Goal: Browse casually

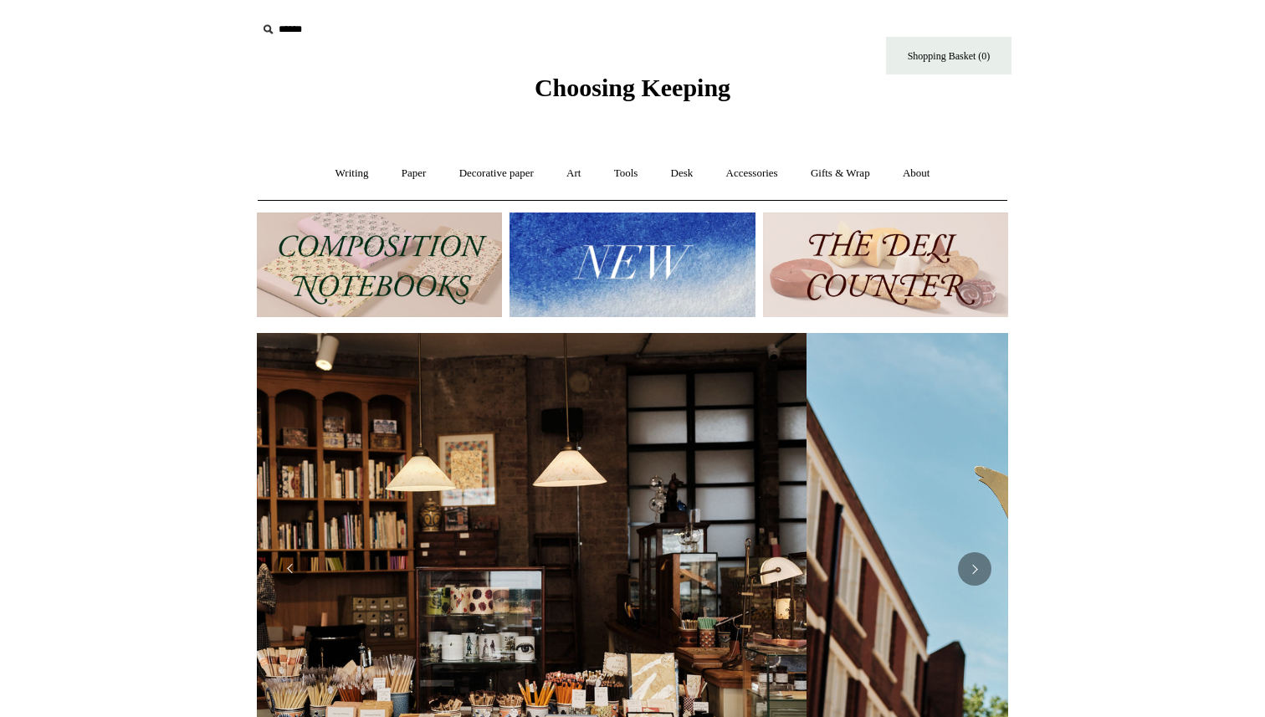
scroll to position [0, 8]
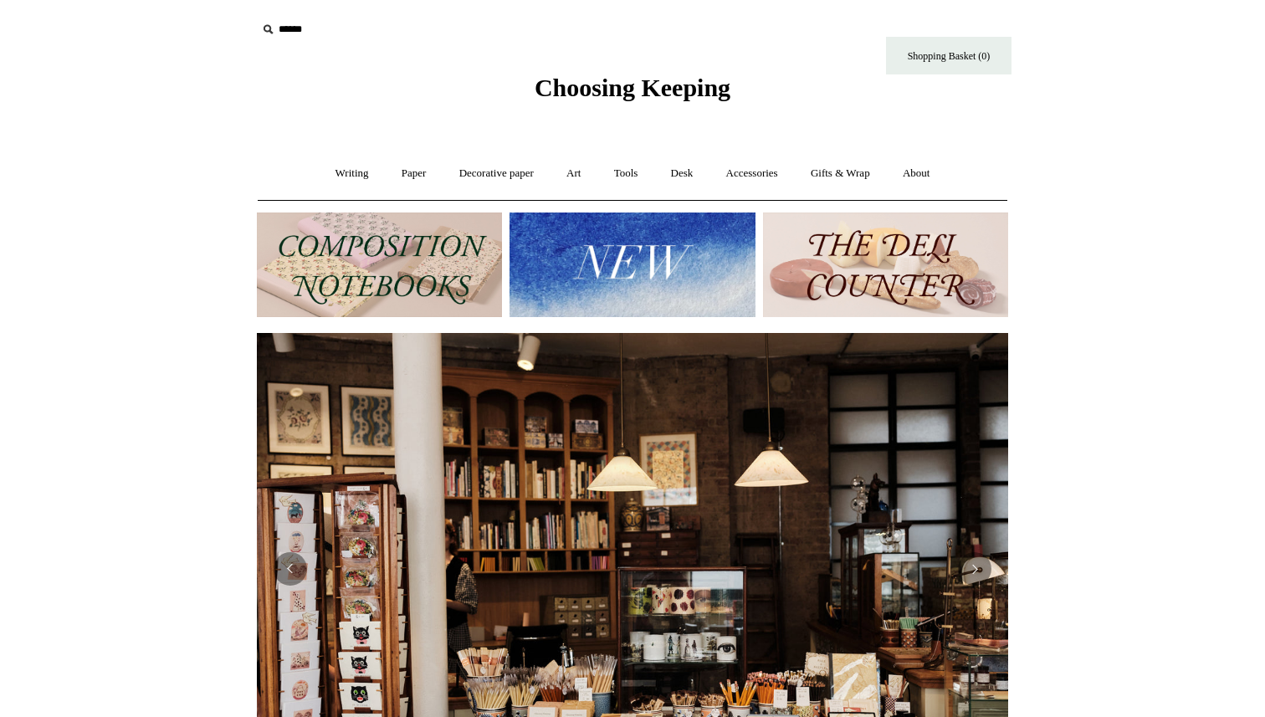
click at [610, 258] on img at bounding box center [632, 265] width 245 height 105
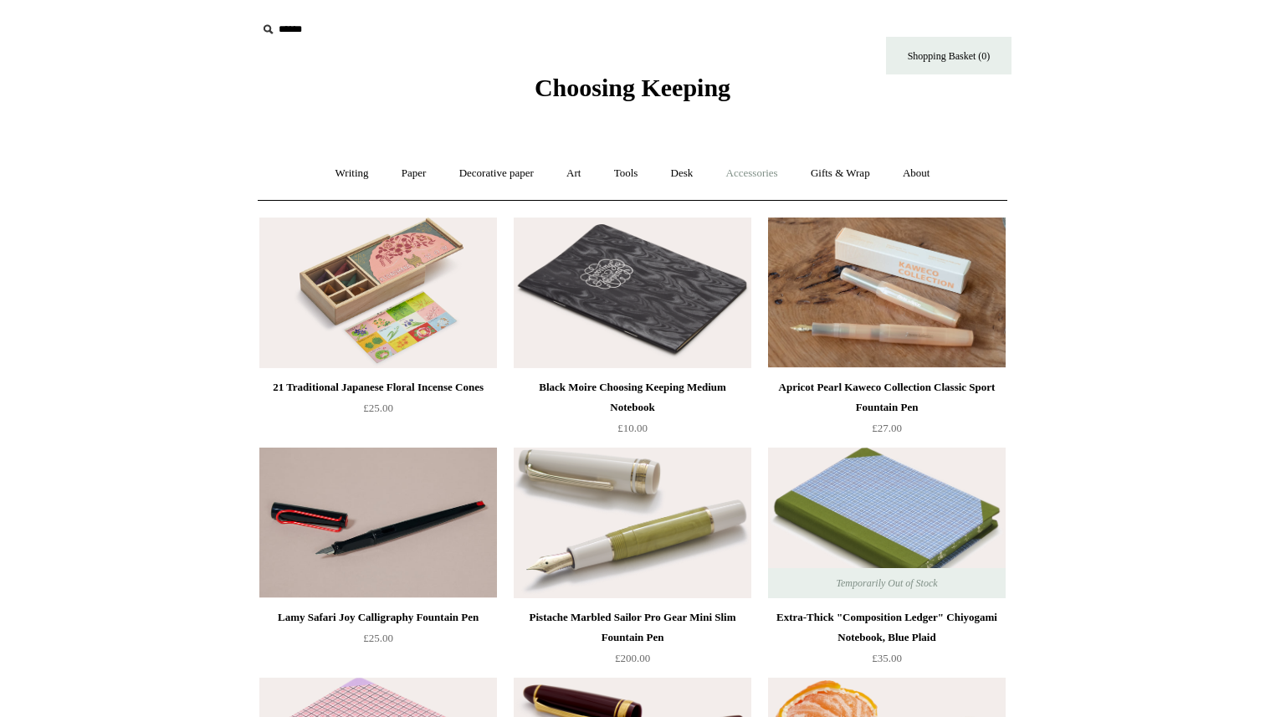
click at [771, 170] on link "Accessories +" at bounding box center [752, 173] width 82 height 44
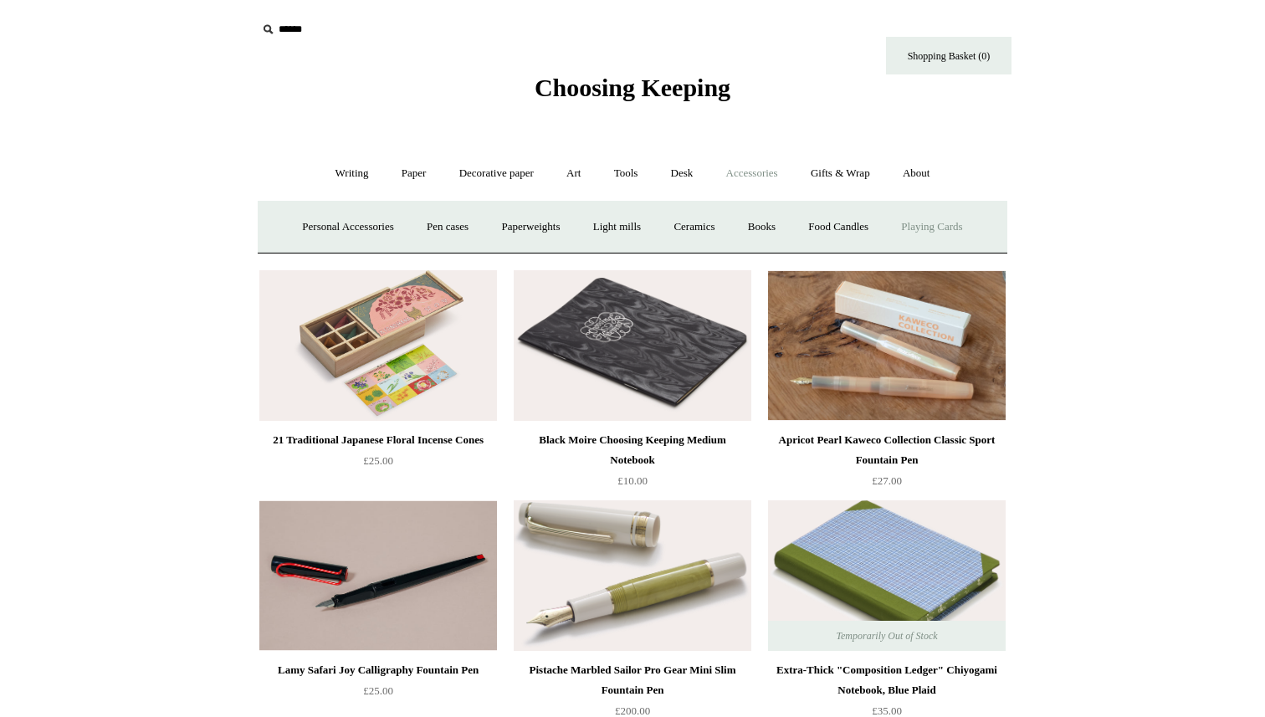
click at [952, 227] on link "Playing Cards" at bounding box center [931, 227] width 91 height 44
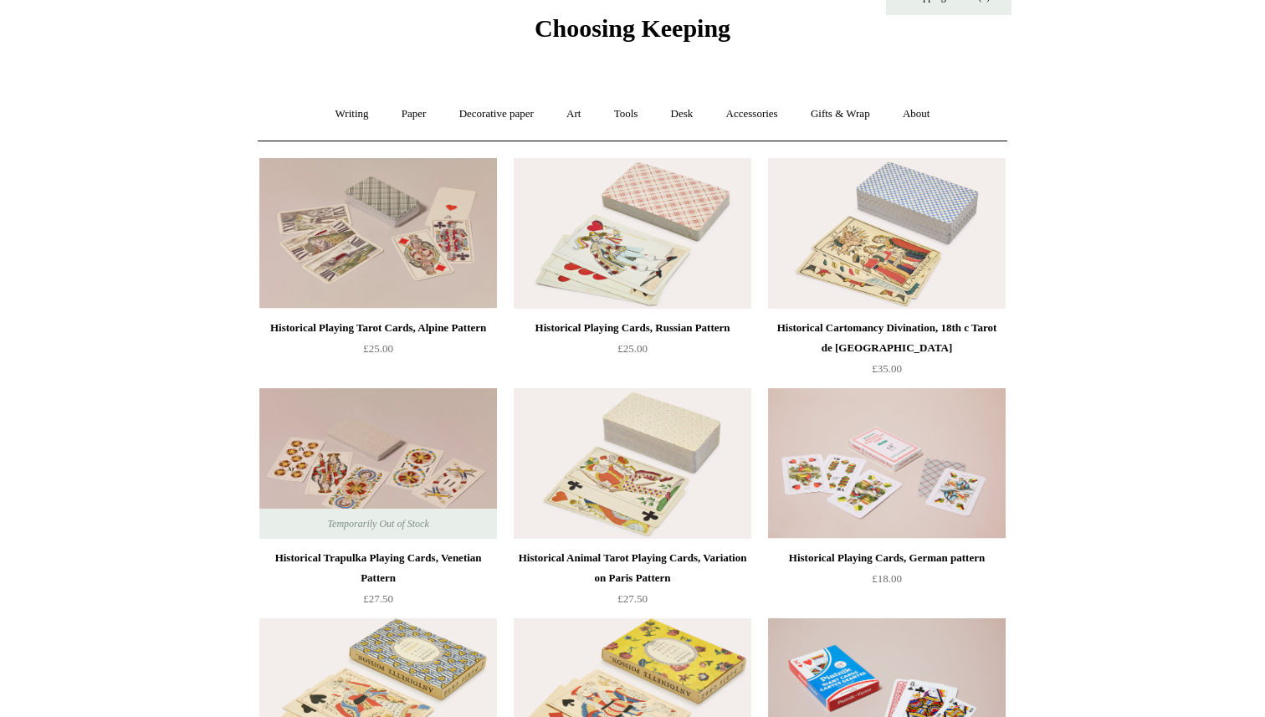
scroll to position [36, 0]
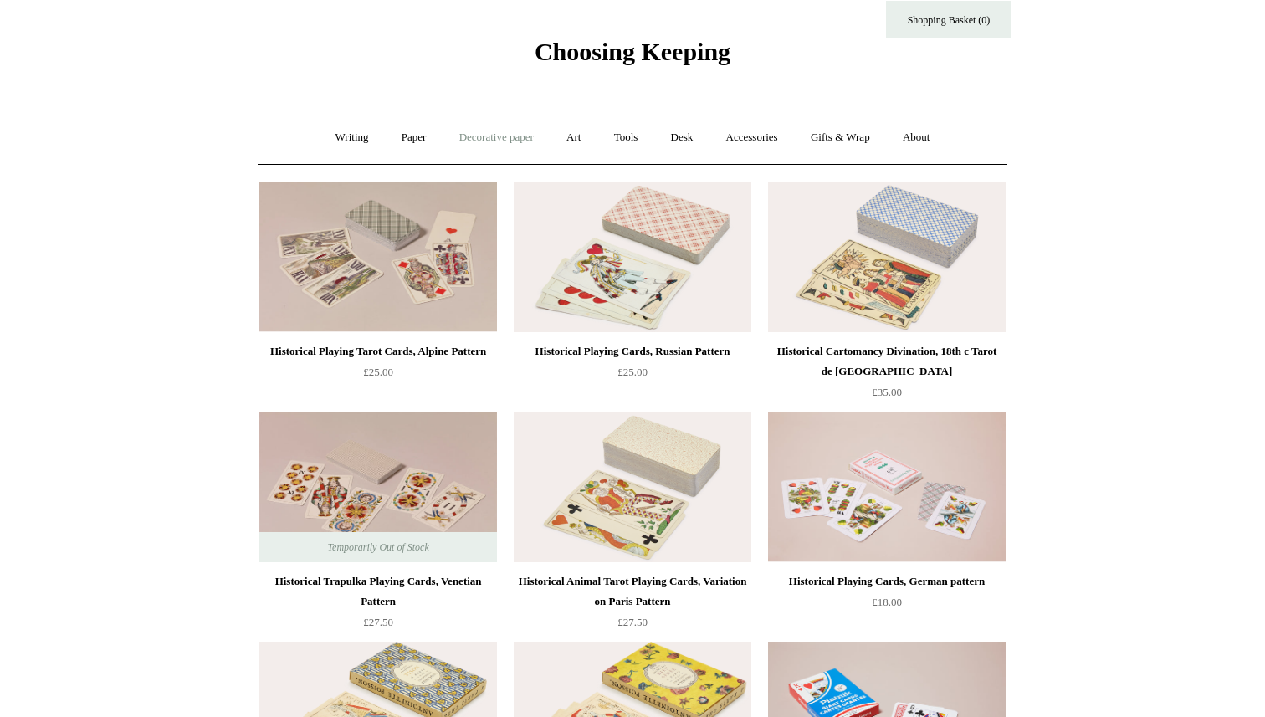
click at [511, 138] on link "Decorative paper +" at bounding box center [496, 137] width 105 height 44
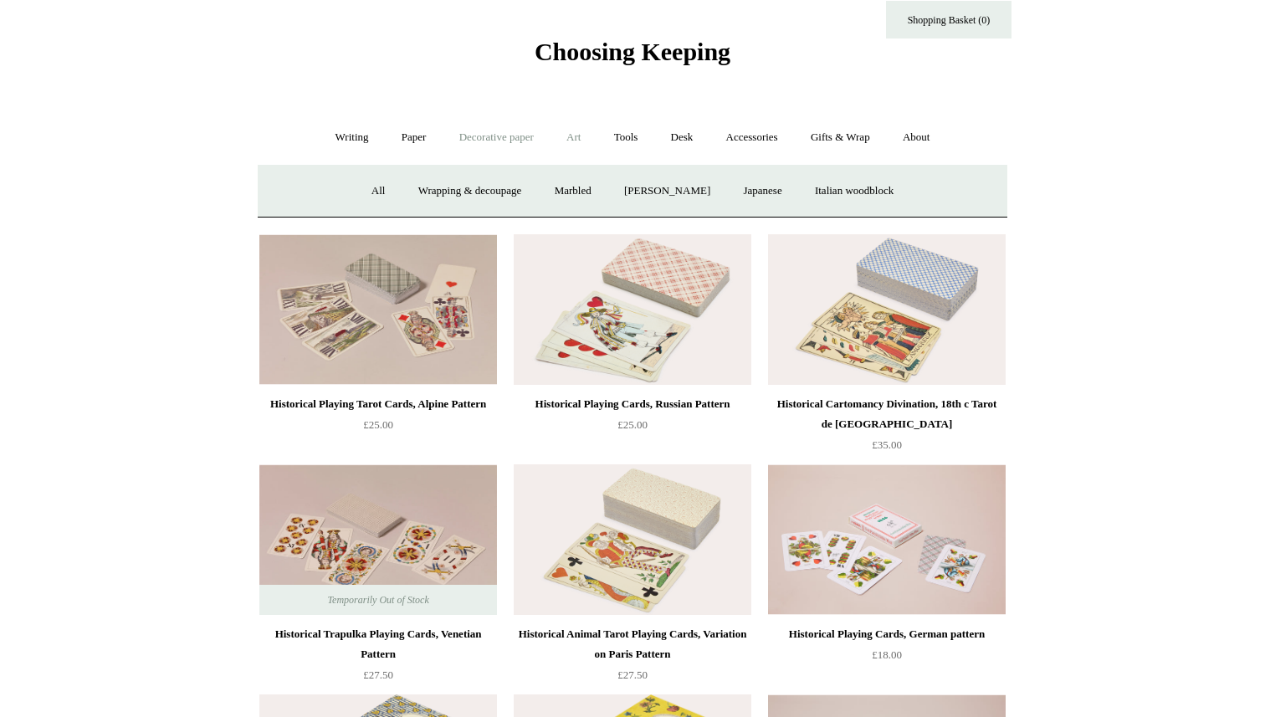
click at [579, 143] on link "Art +" at bounding box center [574, 137] width 44 height 44
click at [629, 133] on link "Tools +" at bounding box center [626, 137] width 54 height 44
click at [669, 137] on link "Desk +" at bounding box center [682, 137] width 53 height 44
click at [752, 146] on link "Accessories +" at bounding box center [752, 137] width 82 height 44
click at [834, 145] on link "Gifts & Wrap +" at bounding box center [841, 137] width 90 height 44
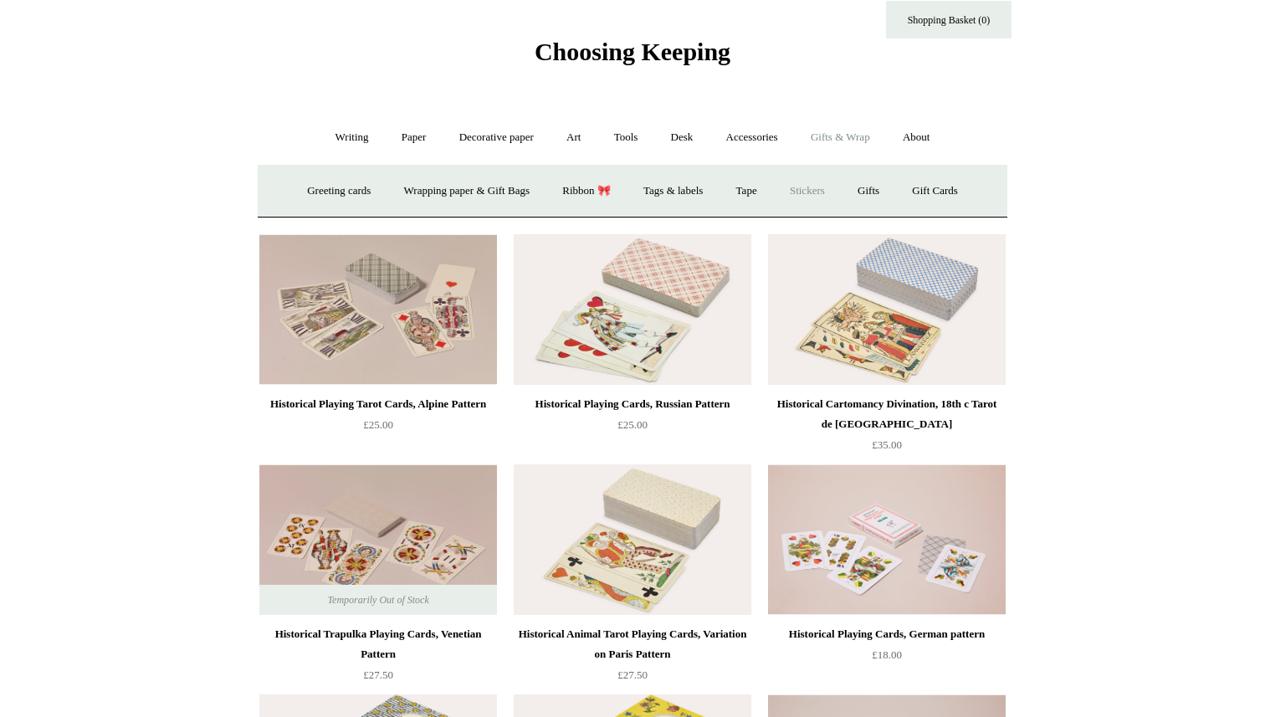
click at [828, 186] on link "Stickers" at bounding box center [807, 191] width 65 height 44
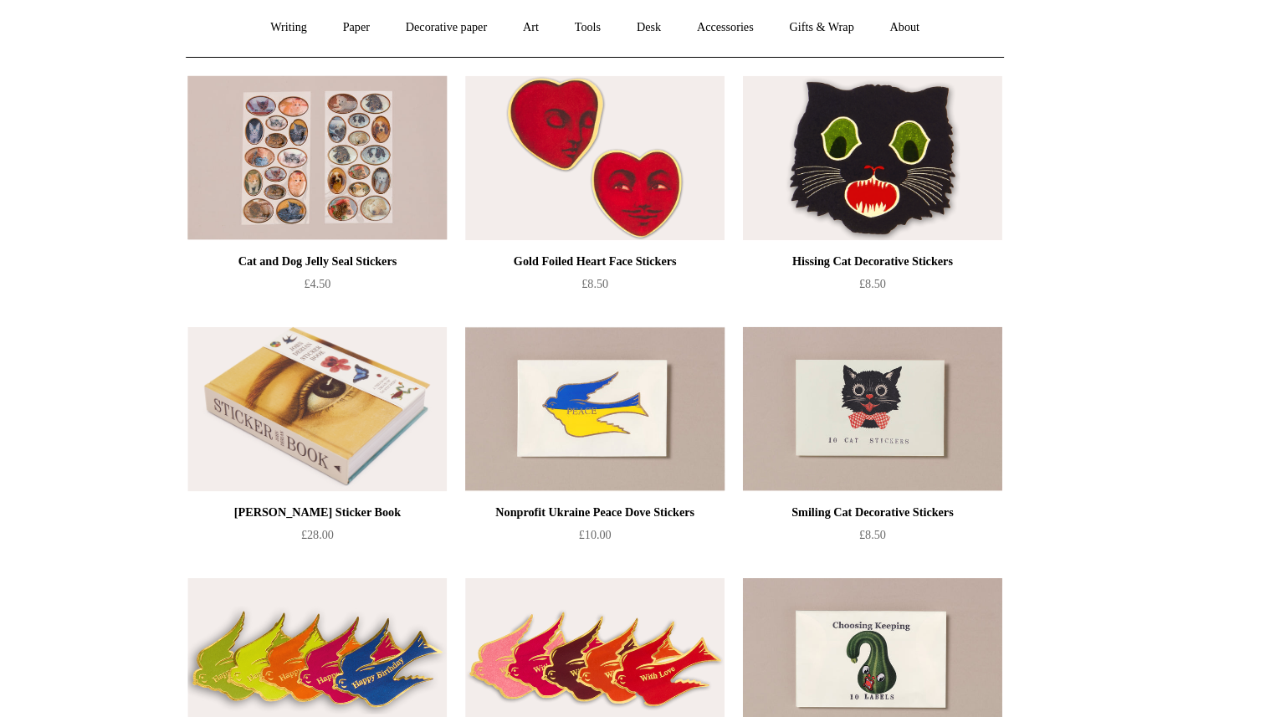
scroll to position [104, 0]
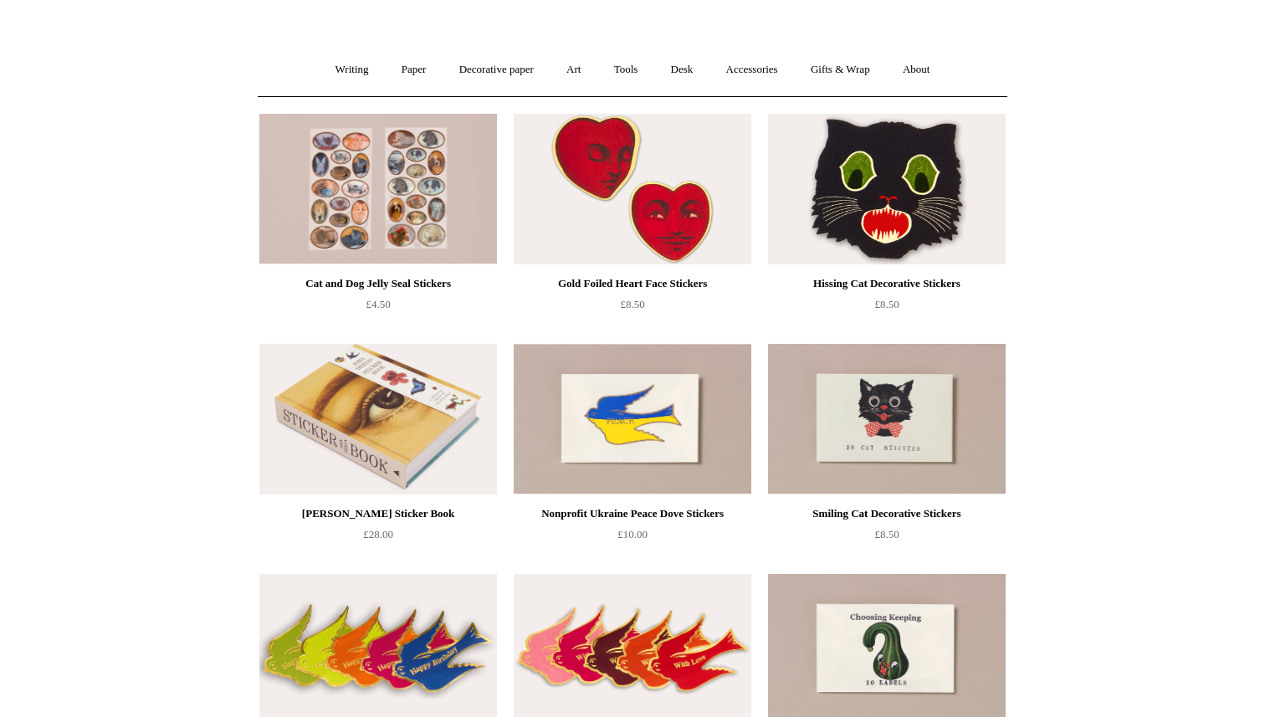
click at [970, 251] on img at bounding box center [887, 189] width 238 height 151
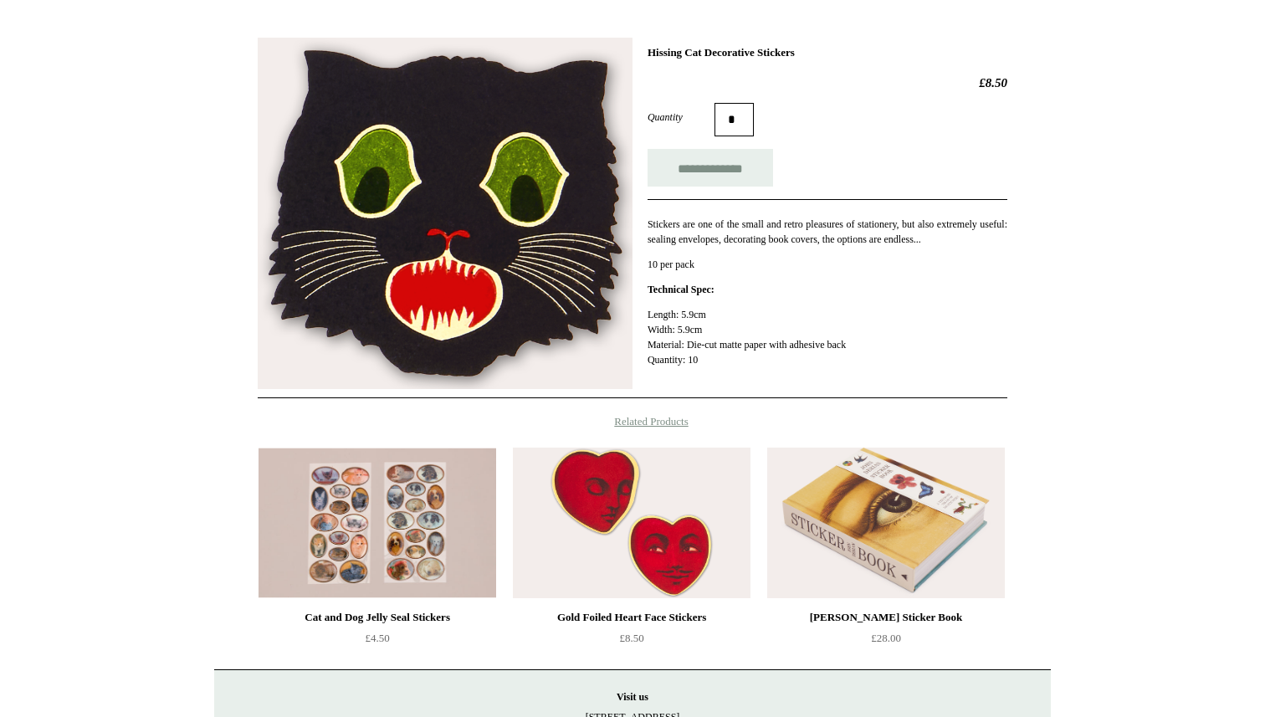
scroll to position [246, 0]
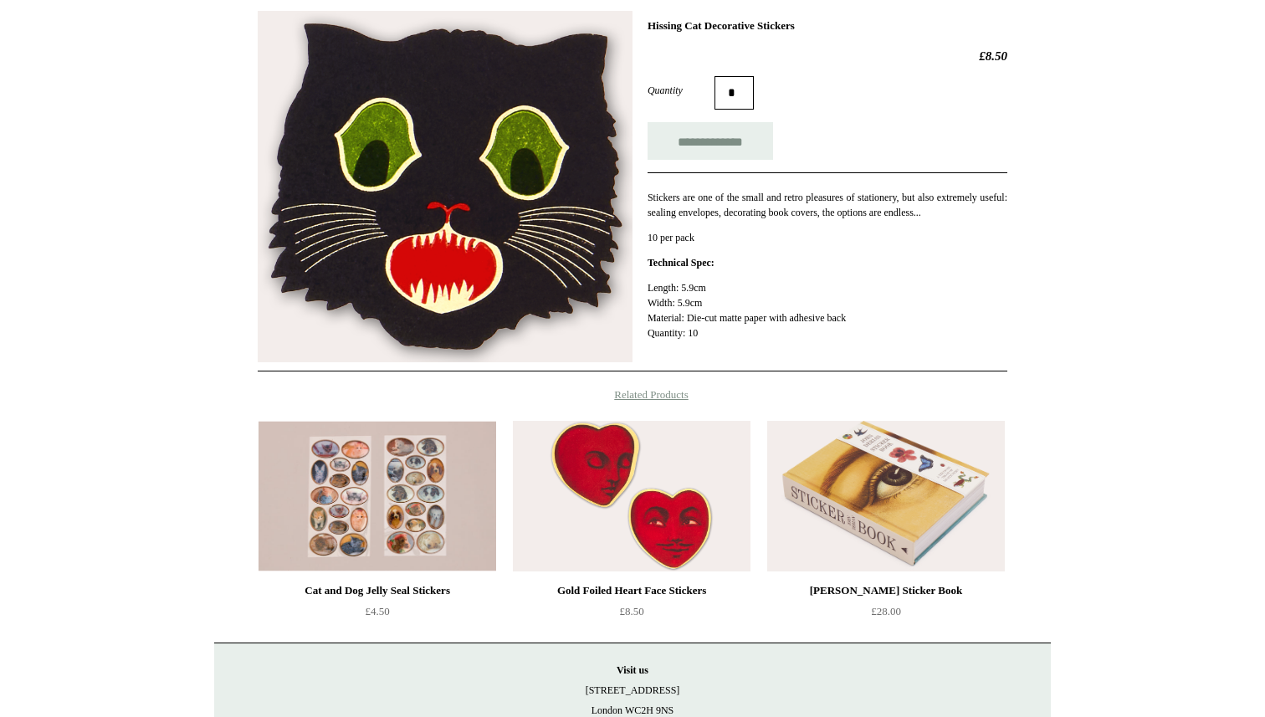
click at [659, 490] on img at bounding box center [632, 496] width 238 height 151
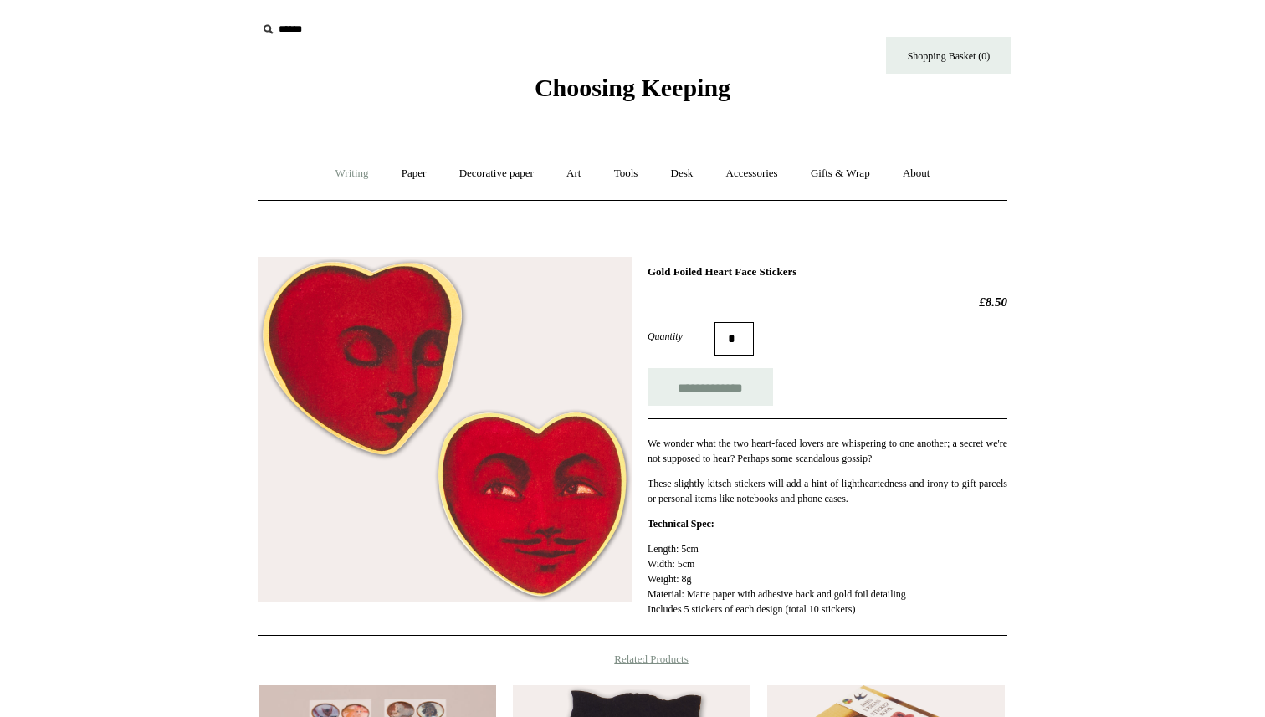
click at [353, 173] on link "Writing +" at bounding box center [353, 173] width 64 height 44
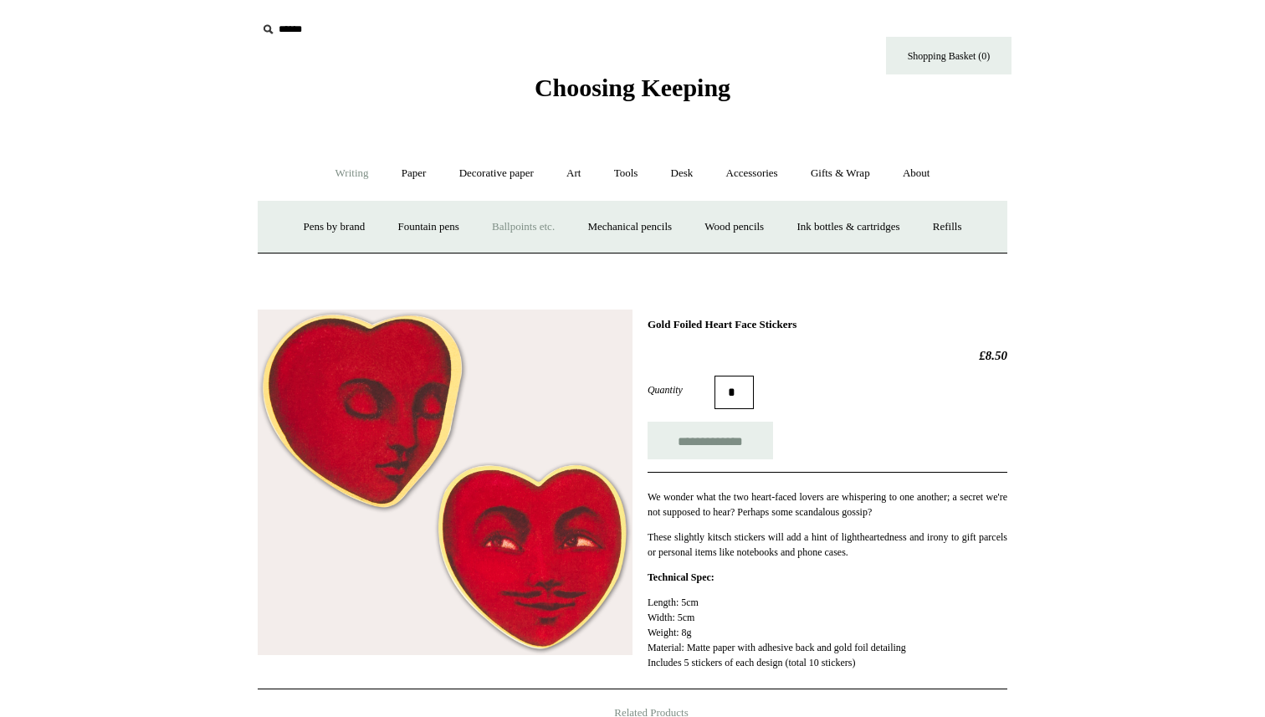
click at [509, 215] on link "Ballpoints etc. +" at bounding box center [523, 227] width 93 height 44
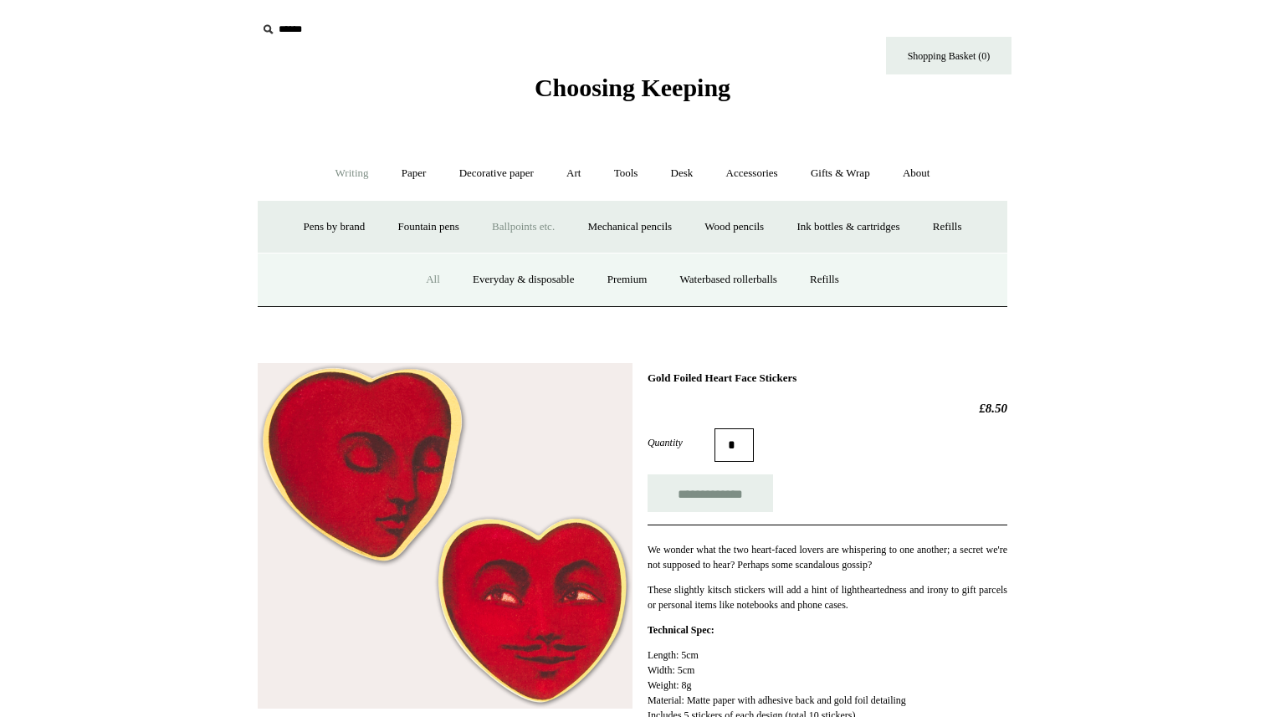
click at [425, 277] on link "All" at bounding box center [433, 280] width 44 height 44
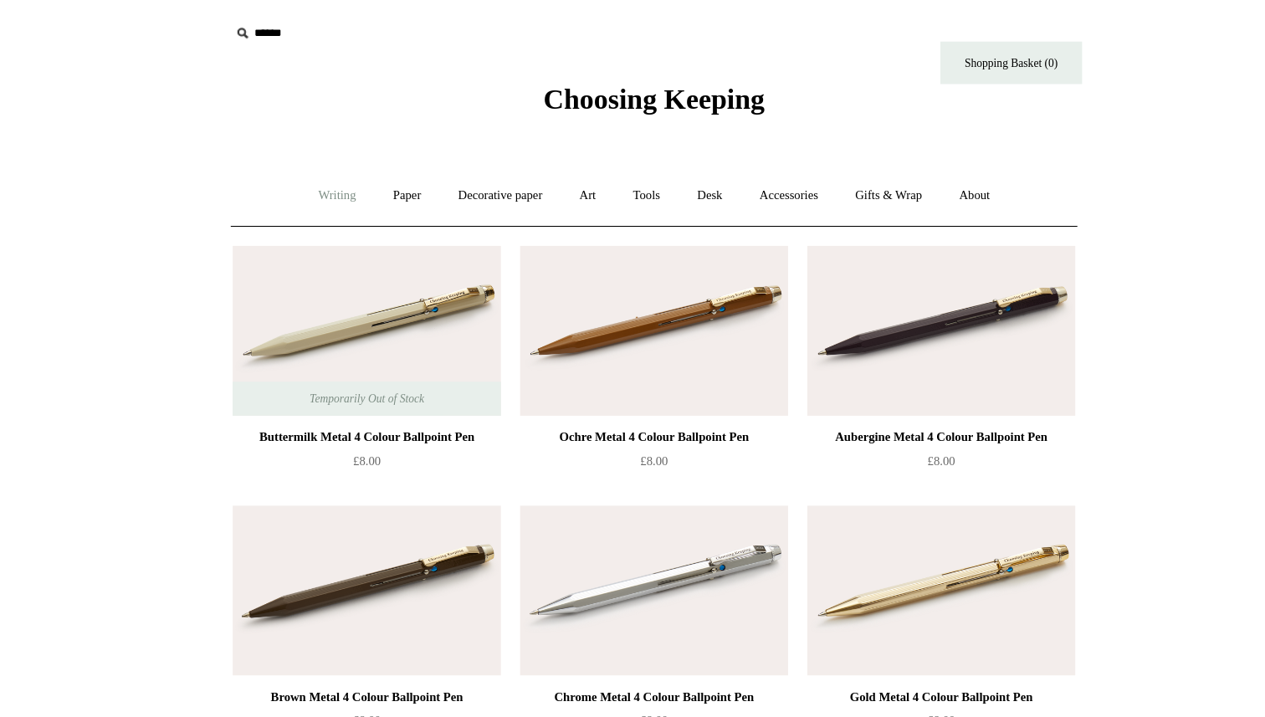
click at [343, 174] on link "Writing +" at bounding box center [353, 173] width 64 height 44
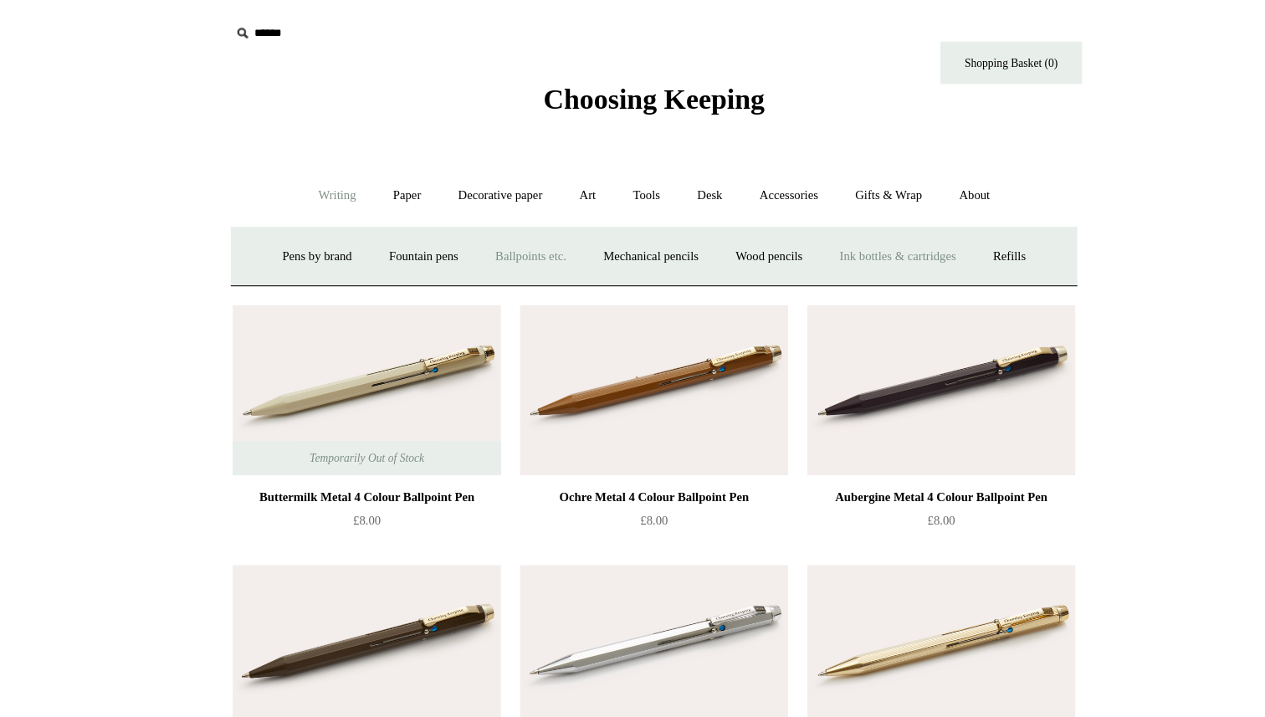
click at [895, 230] on link "Ink bottles & cartridges +" at bounding box center [848, 227] width 133 height 44
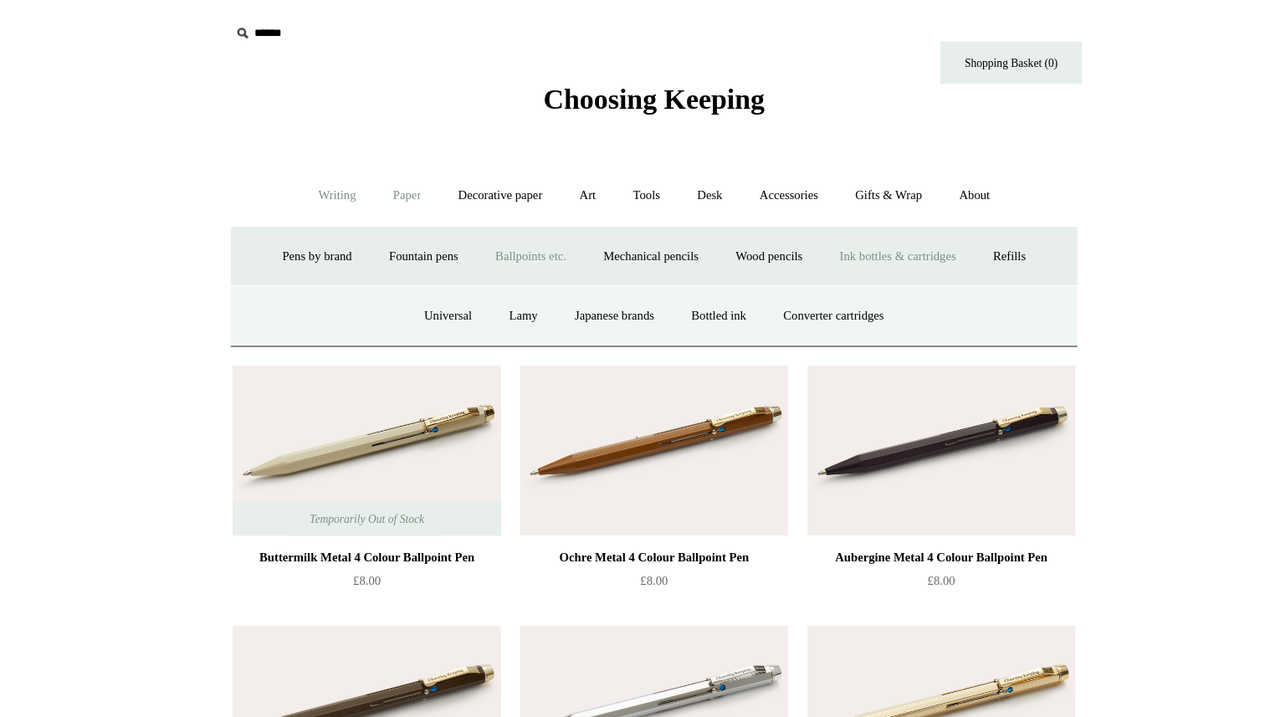
click at [410, 172] on link "Paper +" at bounding box center [414, 173] width 55 height 44
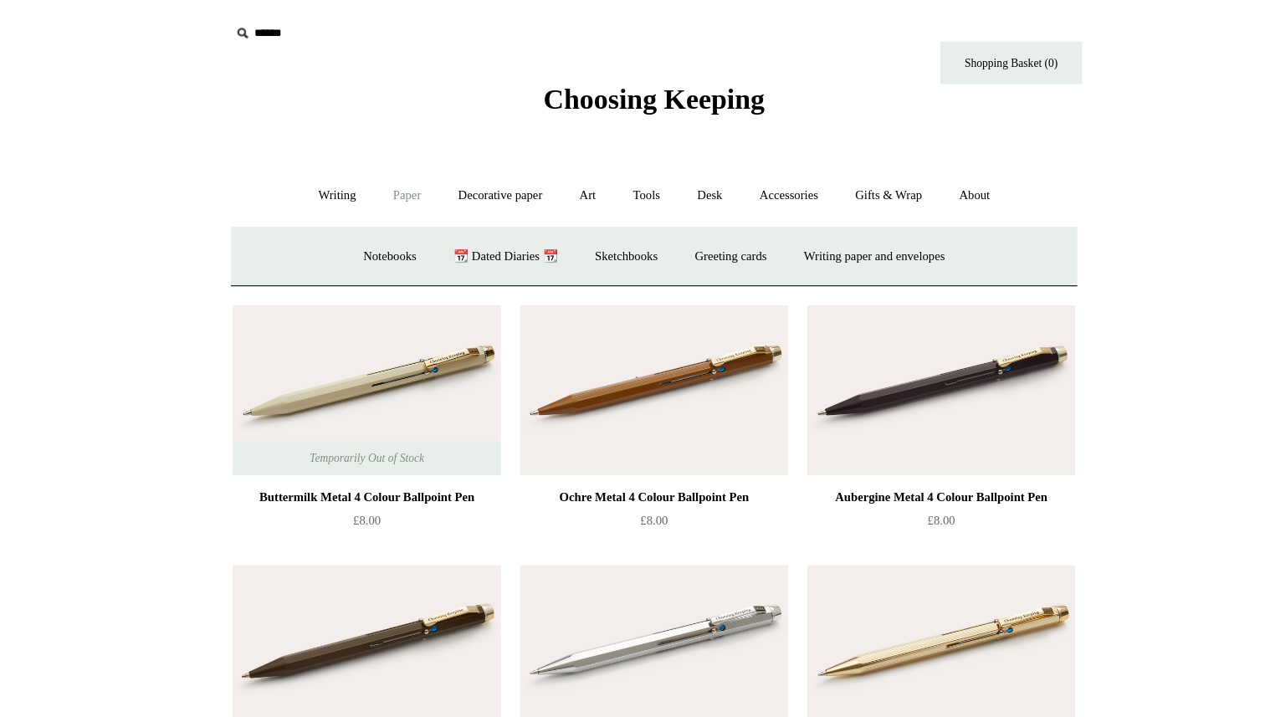
click at [410, 172] on link "Paper -" at bounding box center [414, 173] width 55 height 44
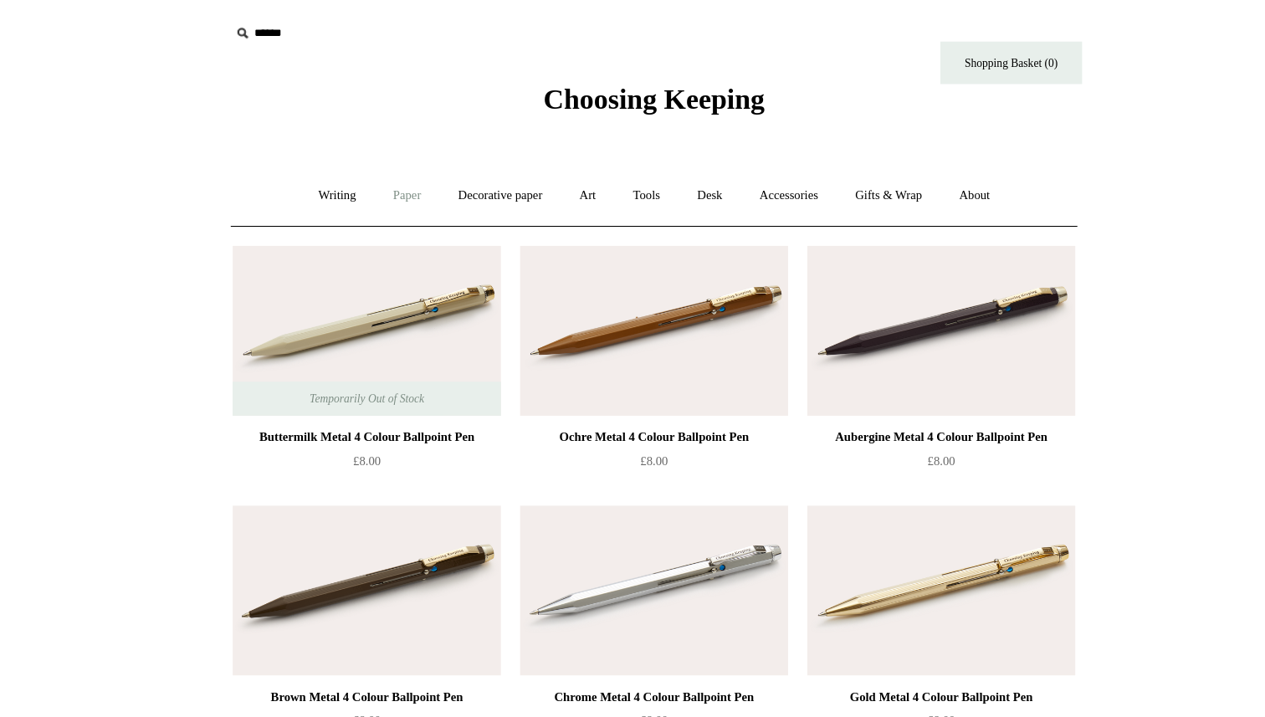
click at [410, 172] on link "Paper +" at bounding box center [414, 173] width 55 height 44
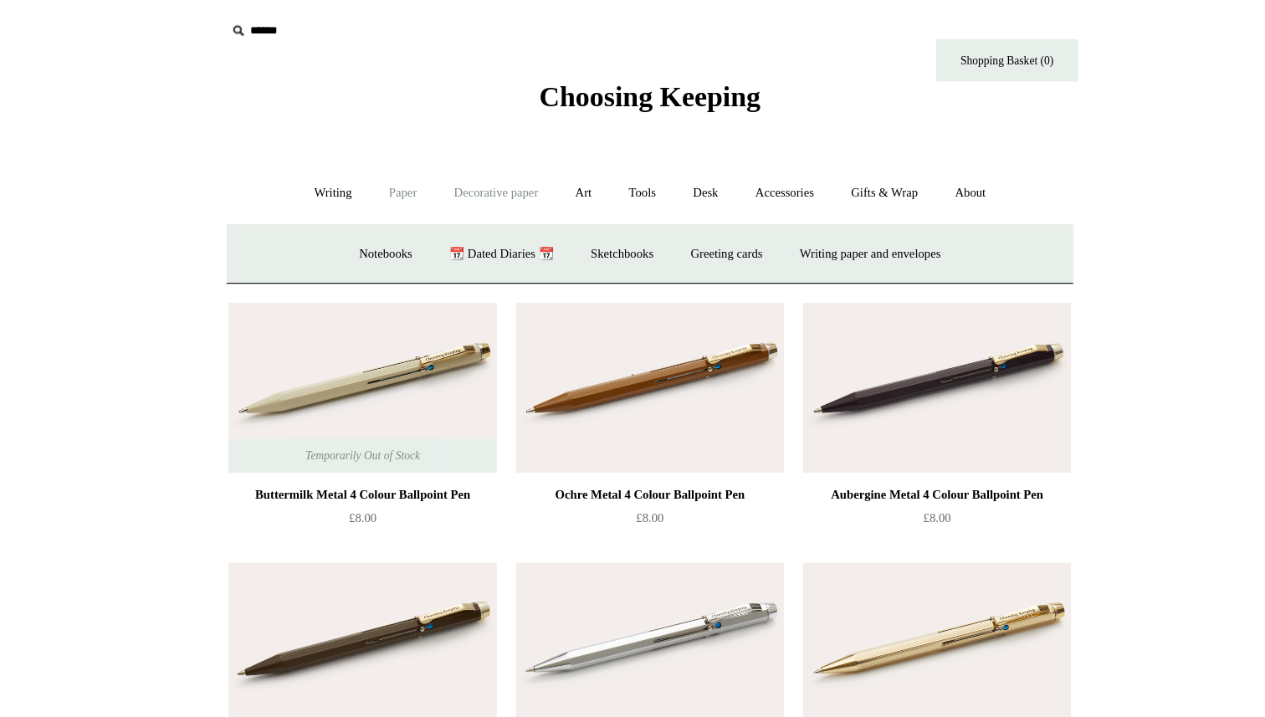
click at [507, 171] on link "Decorative paper +" at bounding box center [496, 173] width 105 height 44
click at [833, 172] on link "Gifts & Wrap +" at bounding box center [841, 173] width 90 height 44
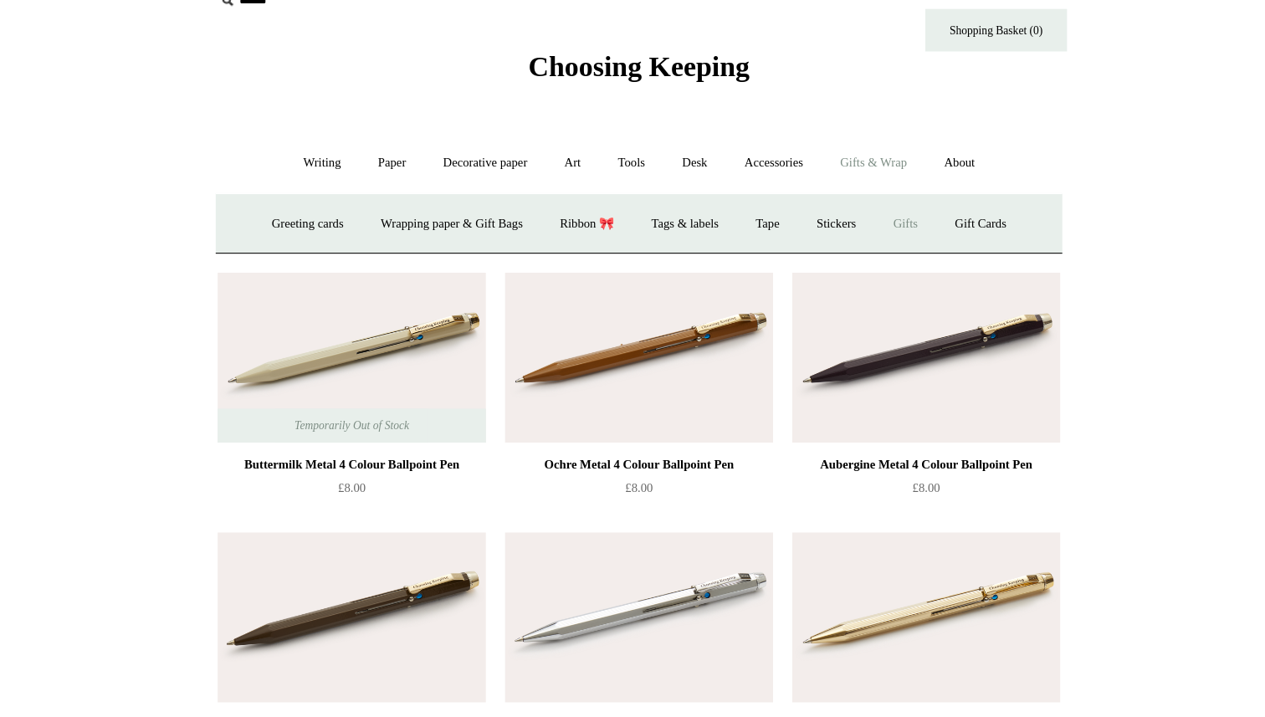
click at [882, 236] on link "Gifts +" at bounding box center [869, 227] width 52 height 44
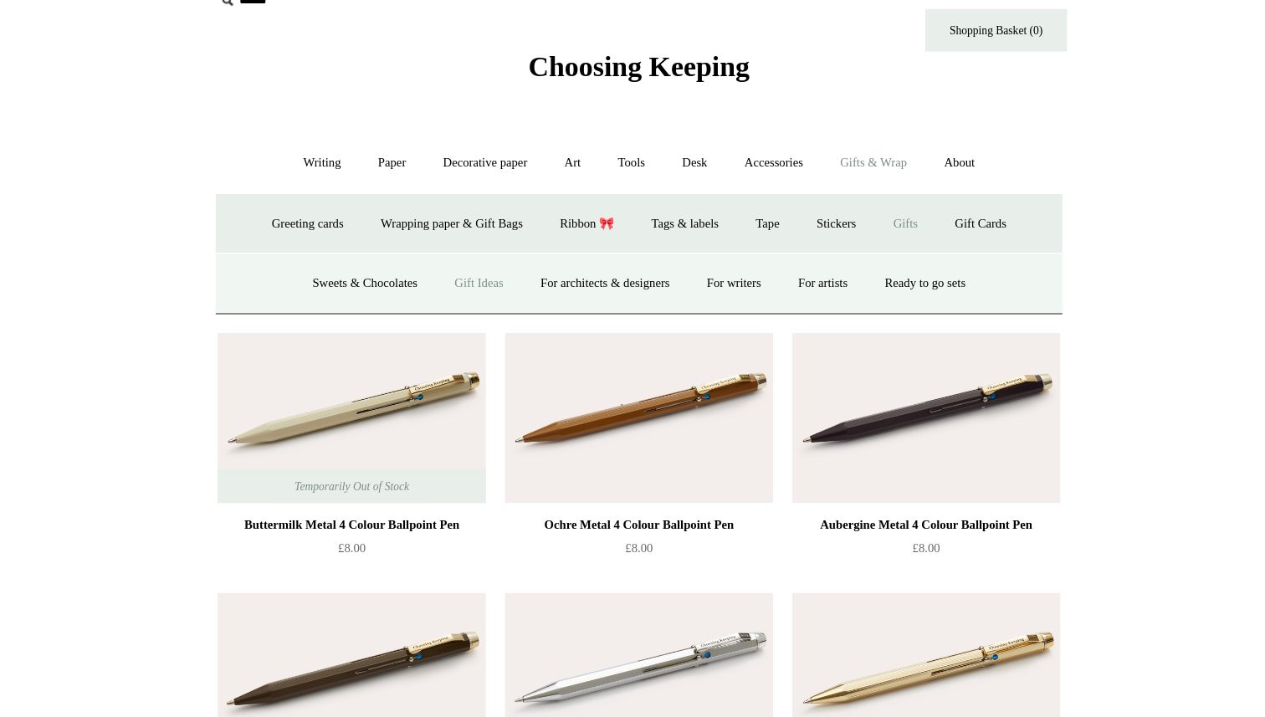
click at [500, 280] on link "Gift Ideas" at bounding box center [491, 280] width 74 height 44
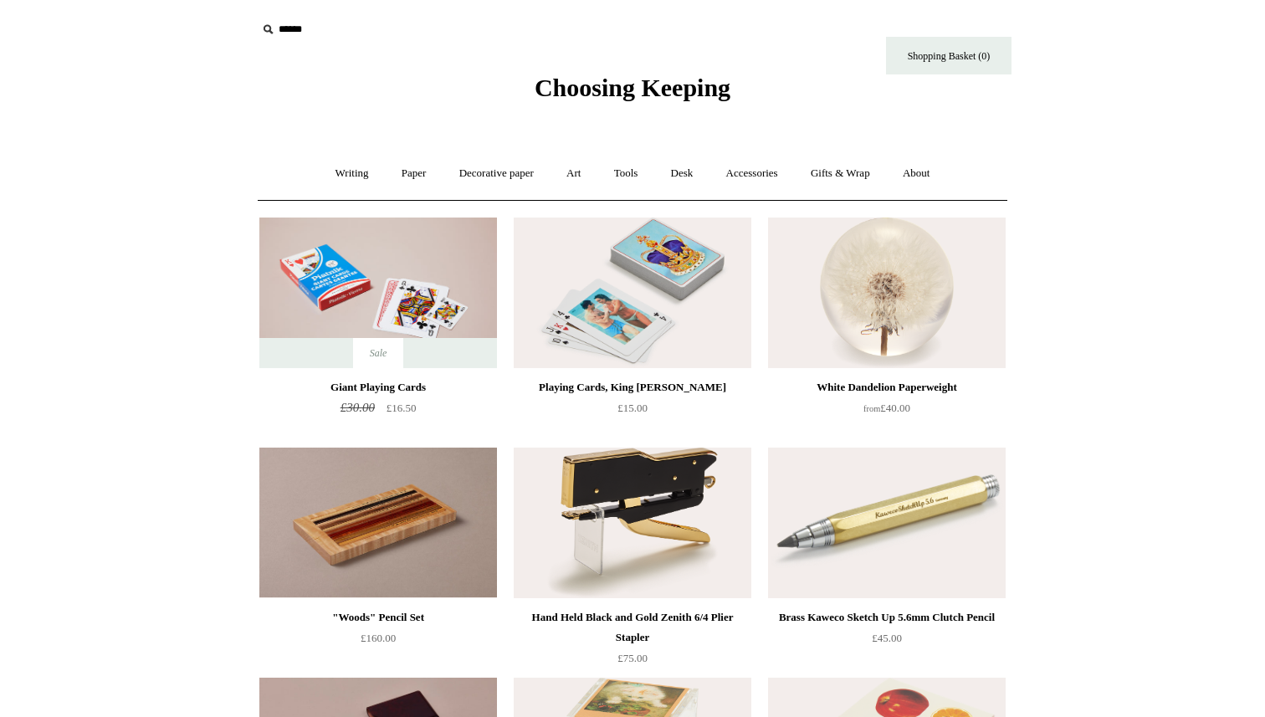
click at [612, 75] on span "Choosing Keeping" at bounding box center [633, 88] width 196 height 28
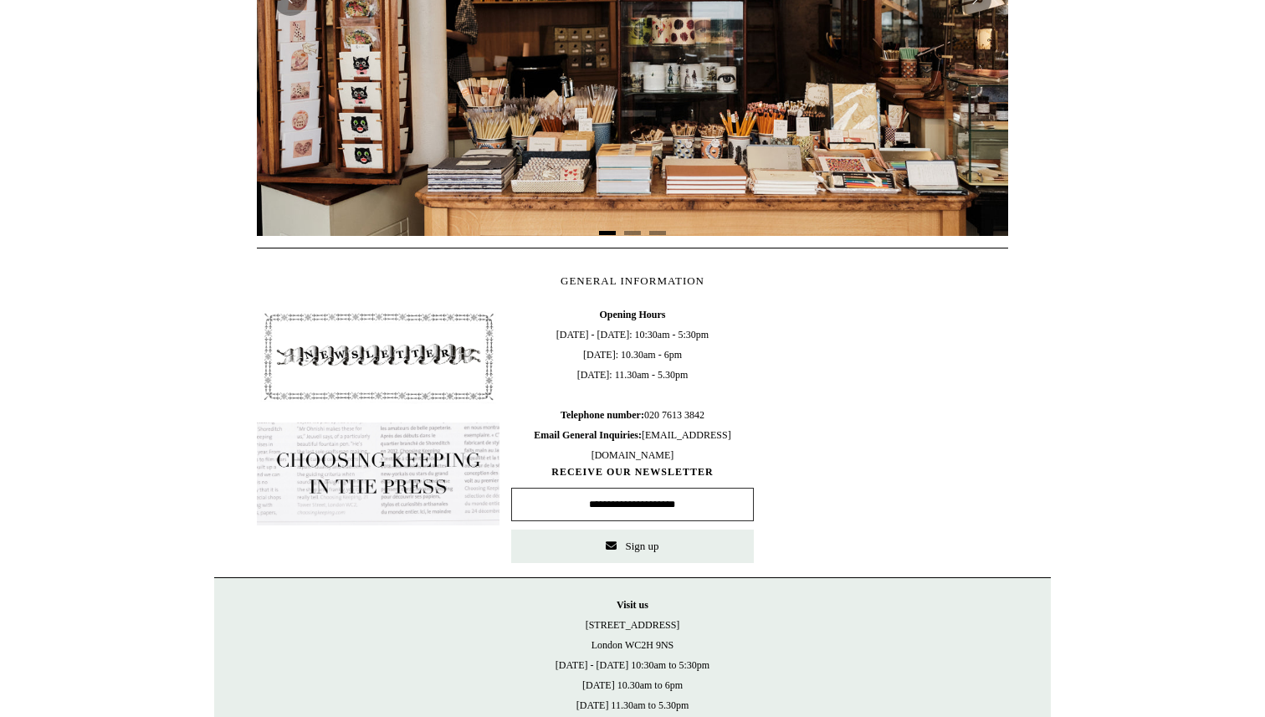
scroll to position [693, 0]
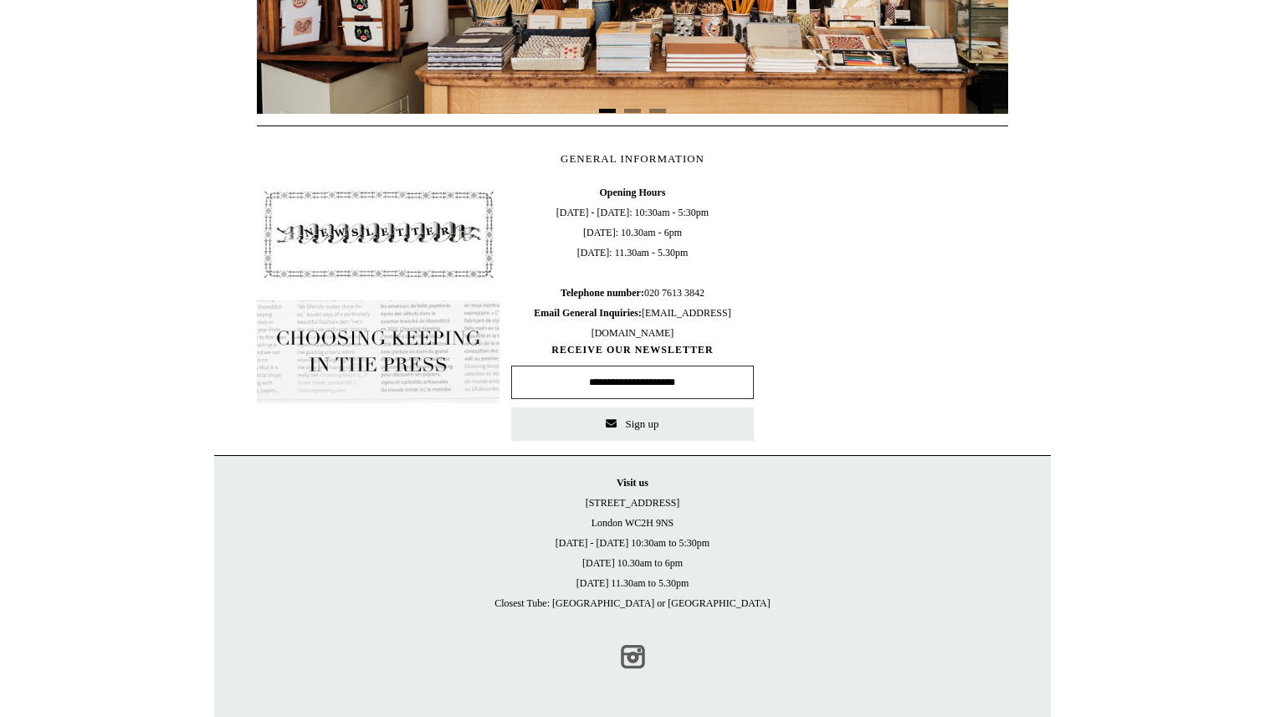
click at [634, 649] on link "Instagram" at bounding box center [632, 657] width 37 height 37
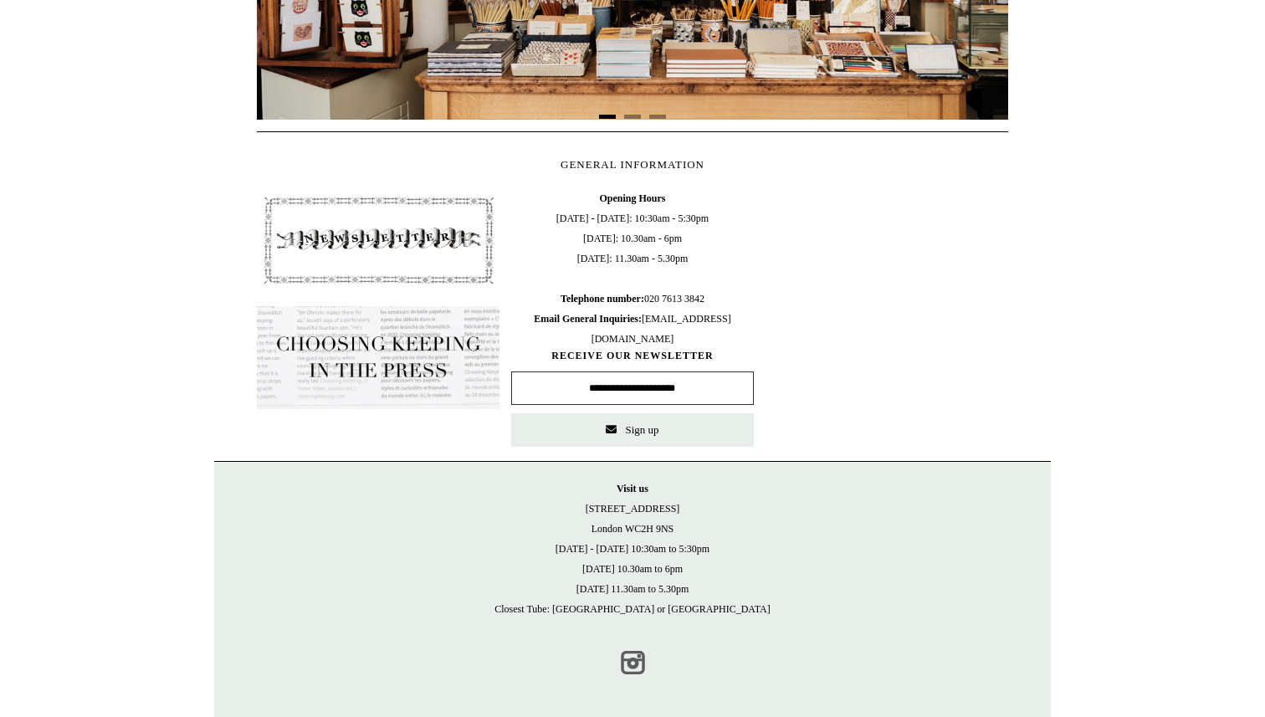
scroll to position [682, 0]
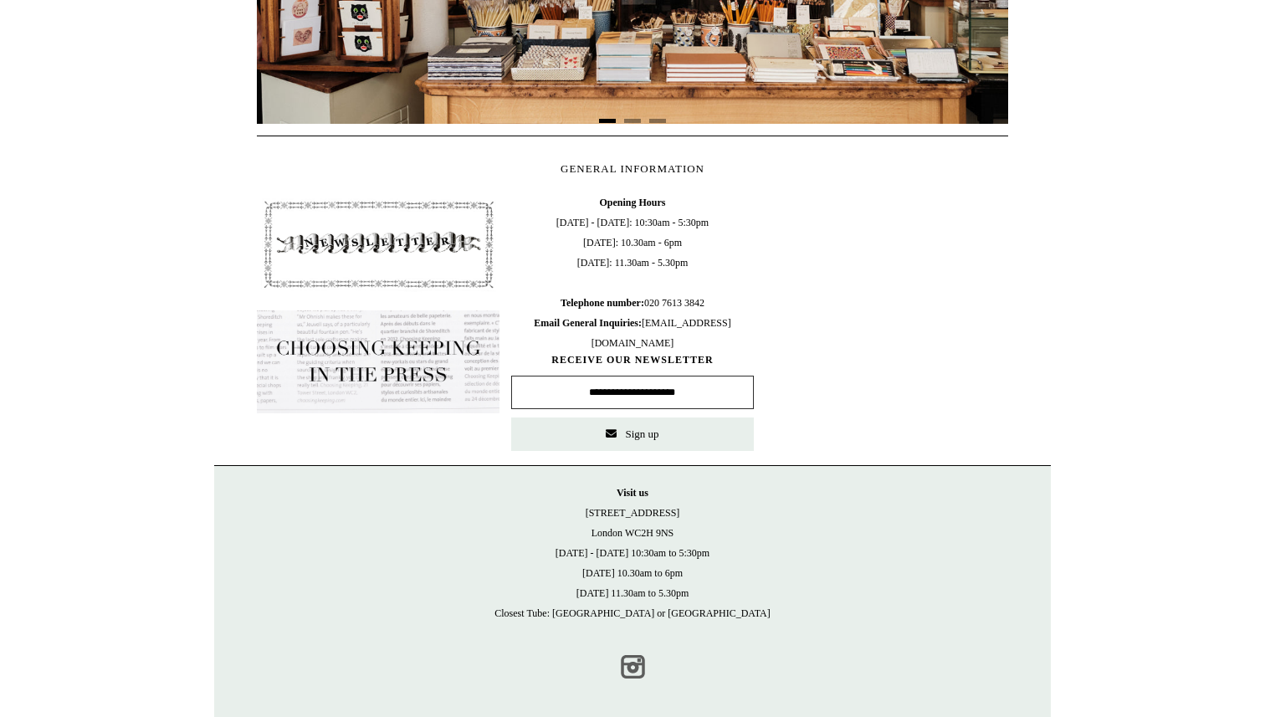
click at [629, 655] on link "Instagram" at bounding box center [632, 667] width 37 height 37
